Goal: Check status: Check status

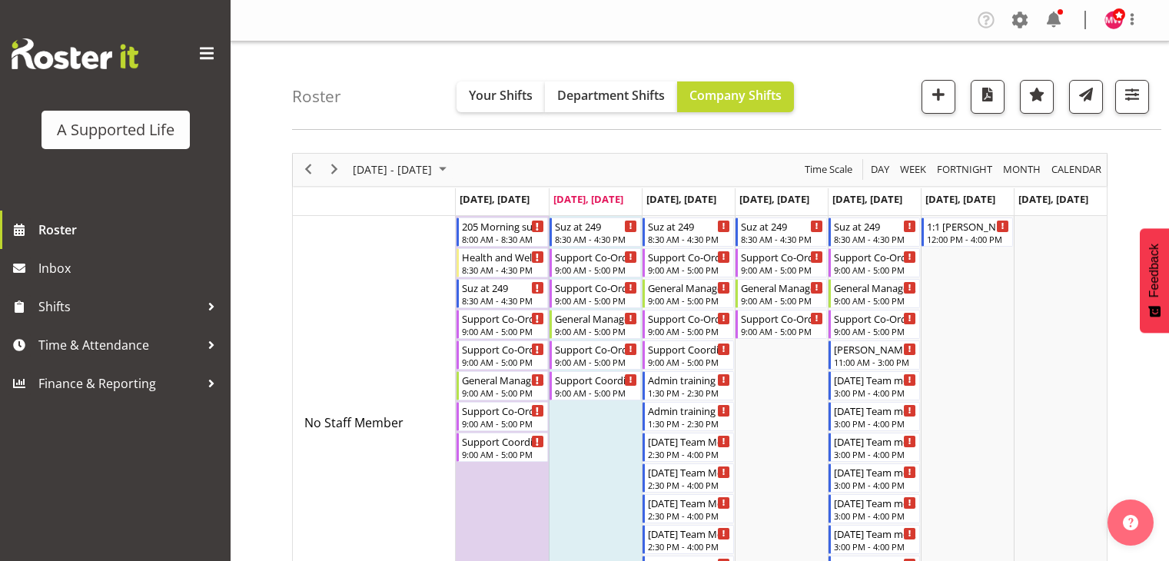
scroll to position [5267, 0]
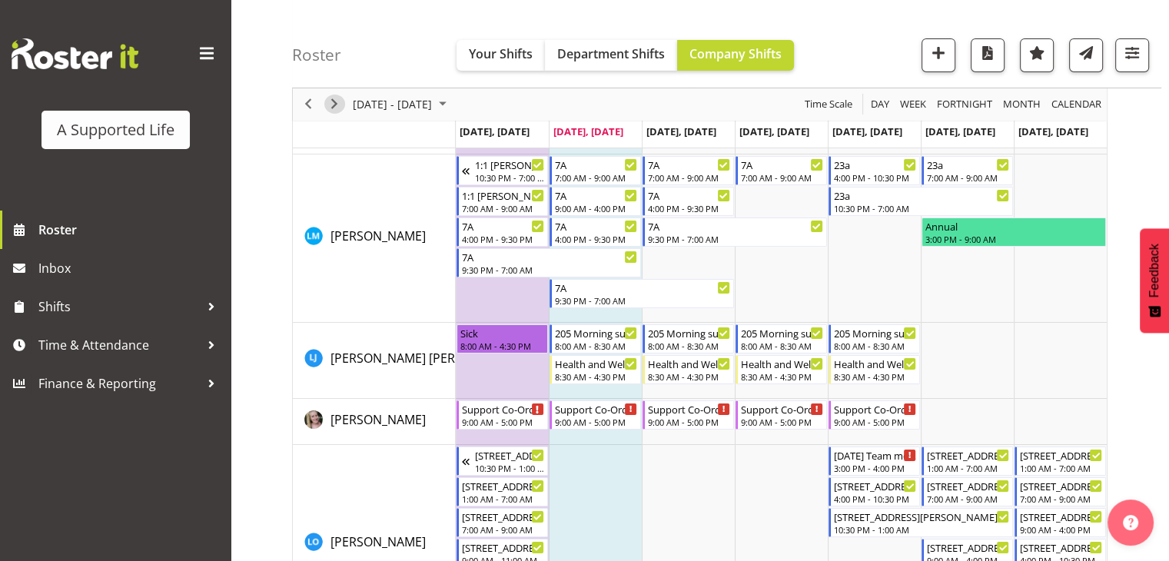
click at [336, 104] on span "Next" at bounding box center [334, 104] width 18 height 19
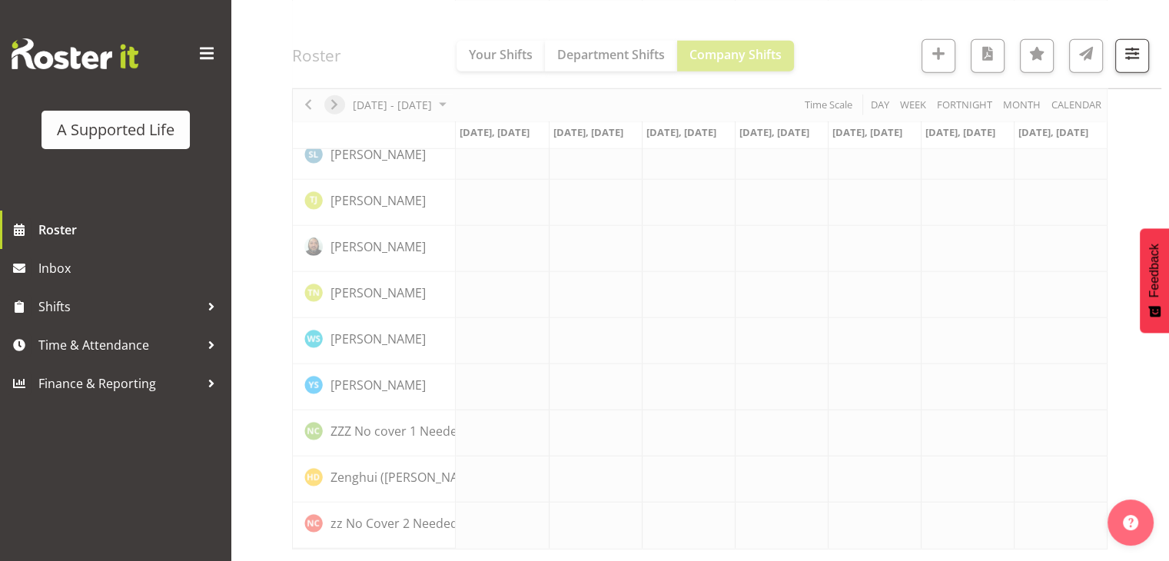
scroll to position [4324, 0]
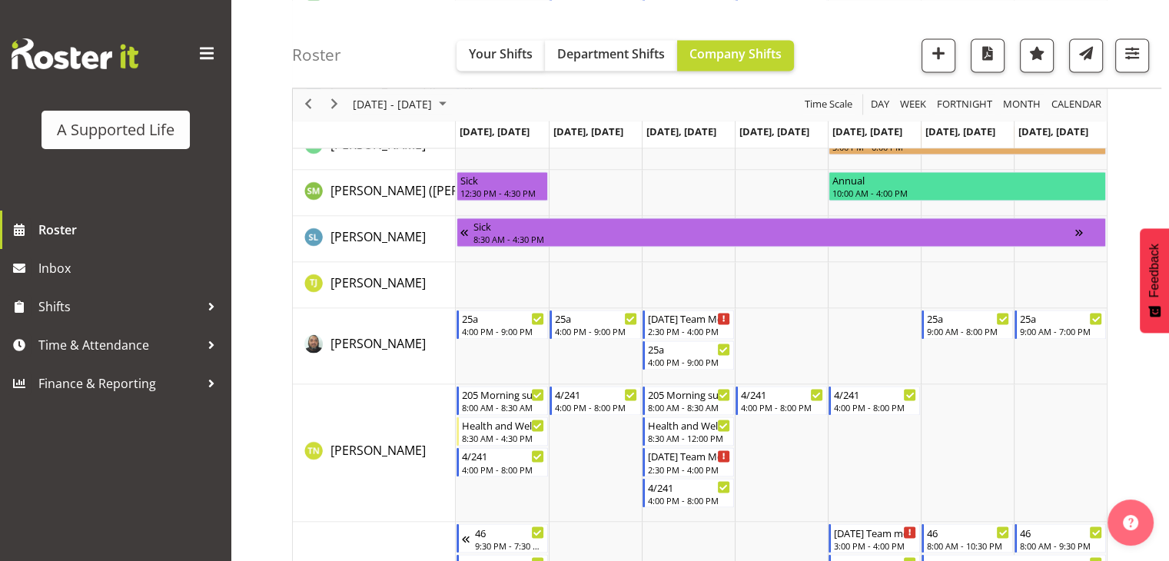
scroll to position [8271, 0]
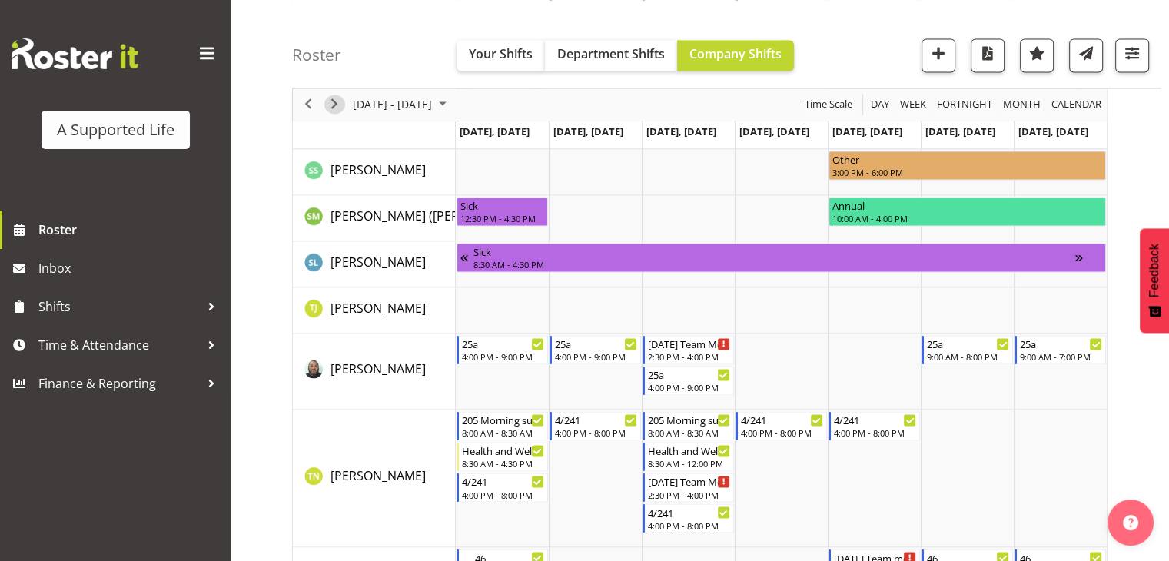
click at [331, 105] on span "Next" at bounding box center [334, 104] width 18 height 19
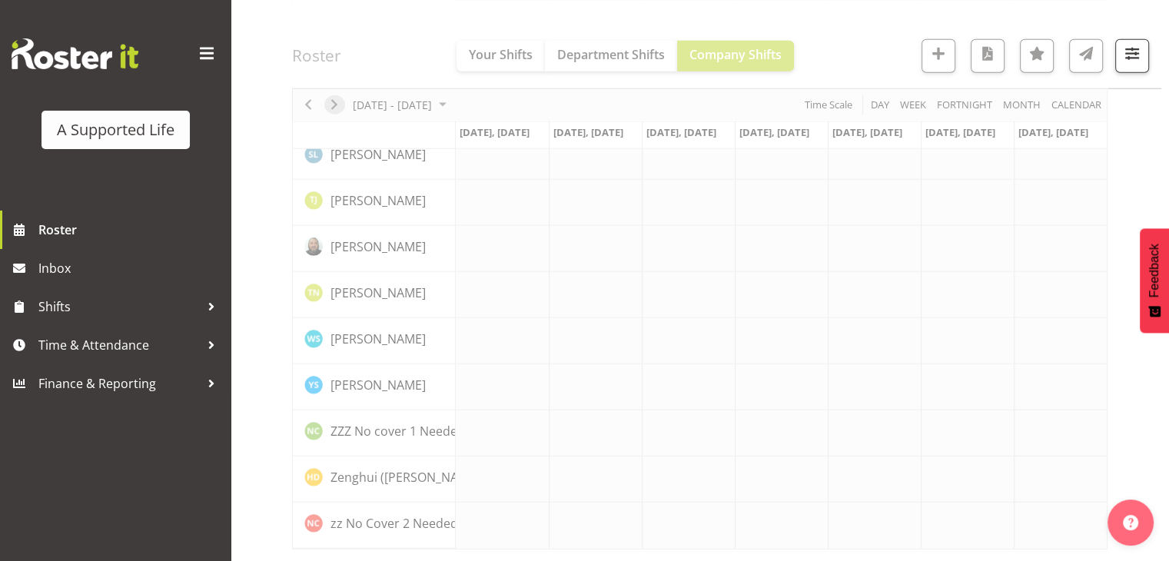
scroll to position [4324, 0]
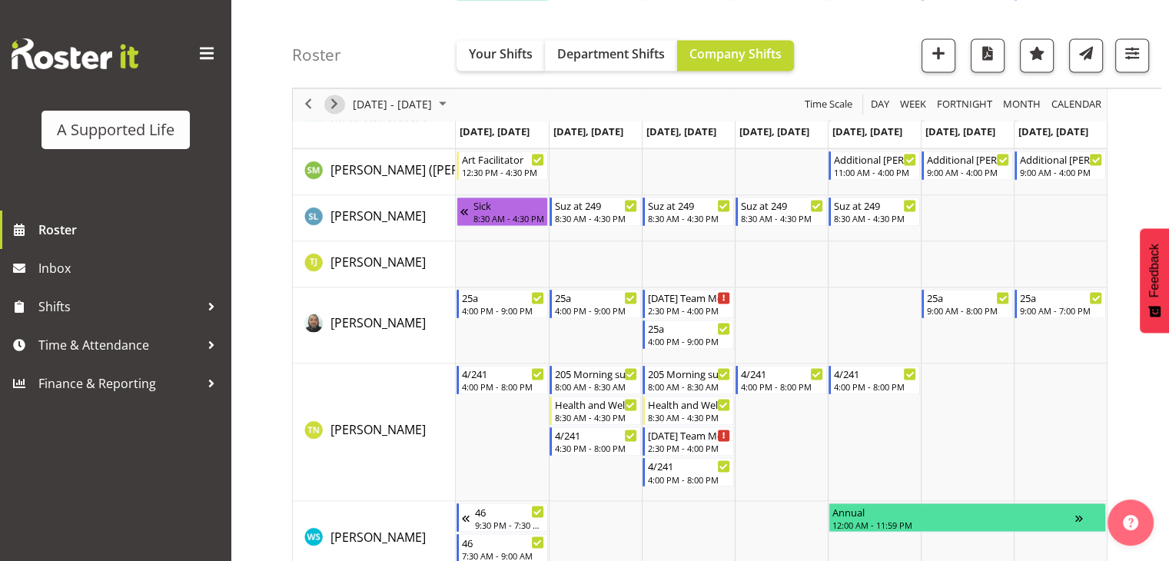
click at [341, 105] on span "Next" at bounding box center [334, 104] width 18 height 19
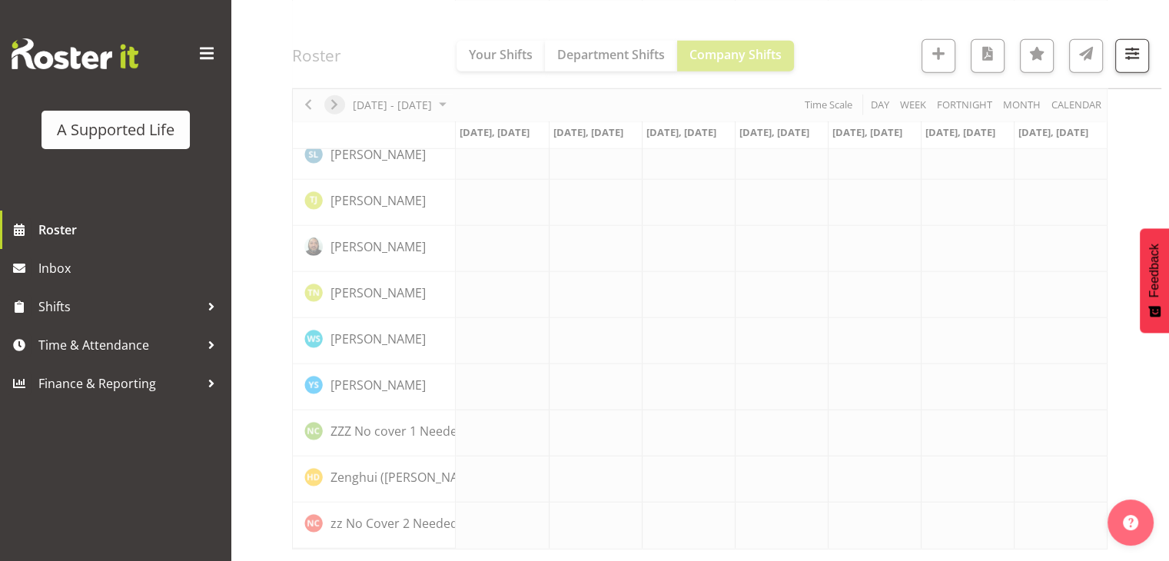
scroll to position [4324, 0]
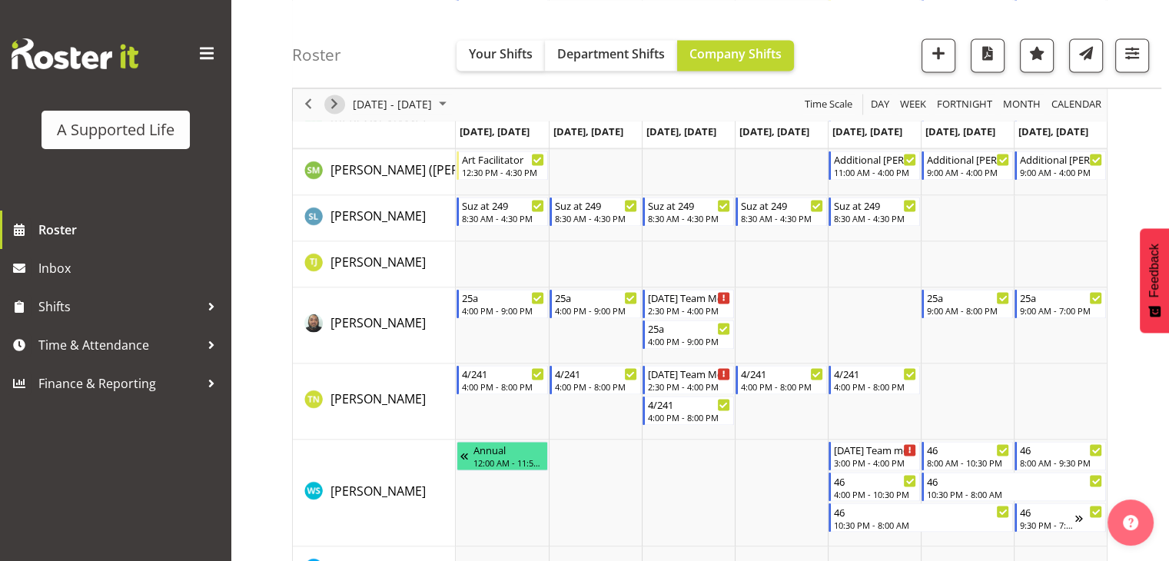
click at [337, 106] on span "Next" at bounding box center [334, 104] width 18 height 19
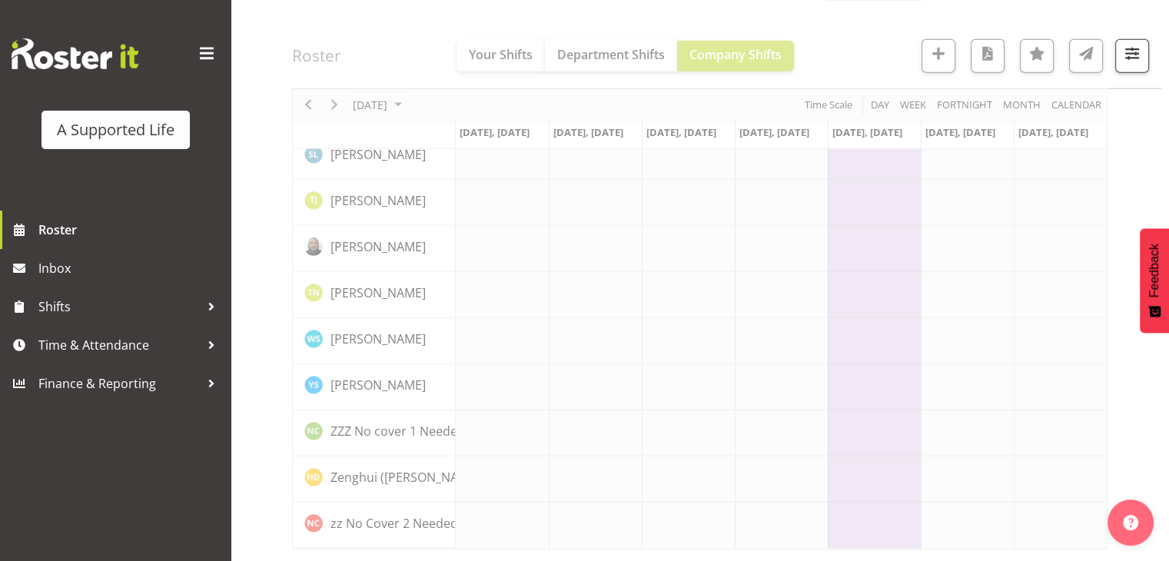
scroll to position [4324, 0]
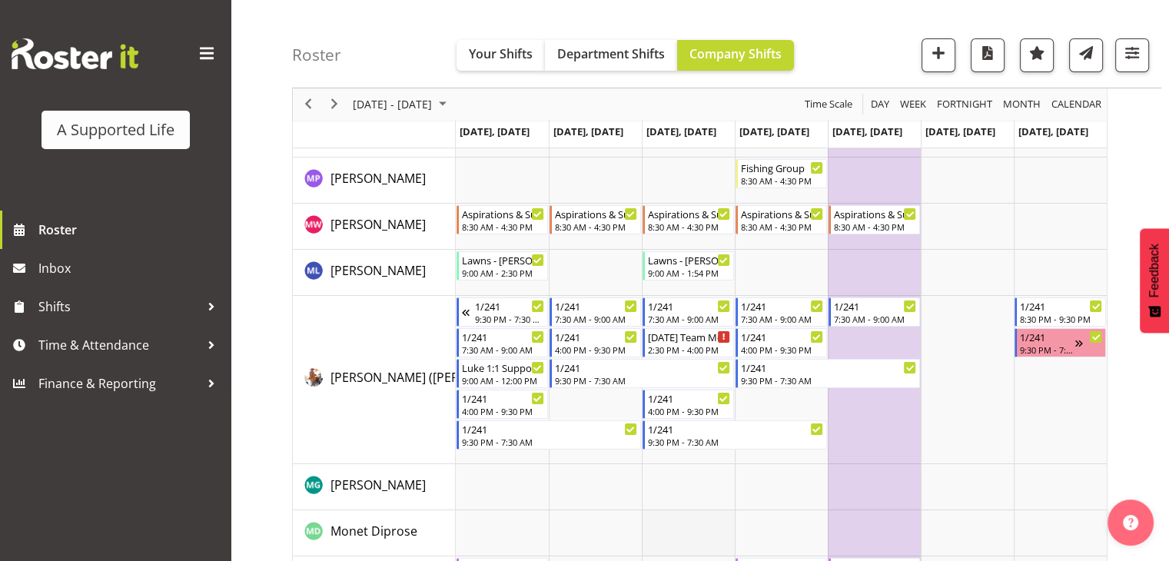
scroll to position [5765, 0]
